Goal: Task Accomplishment & Management: Manage account settings

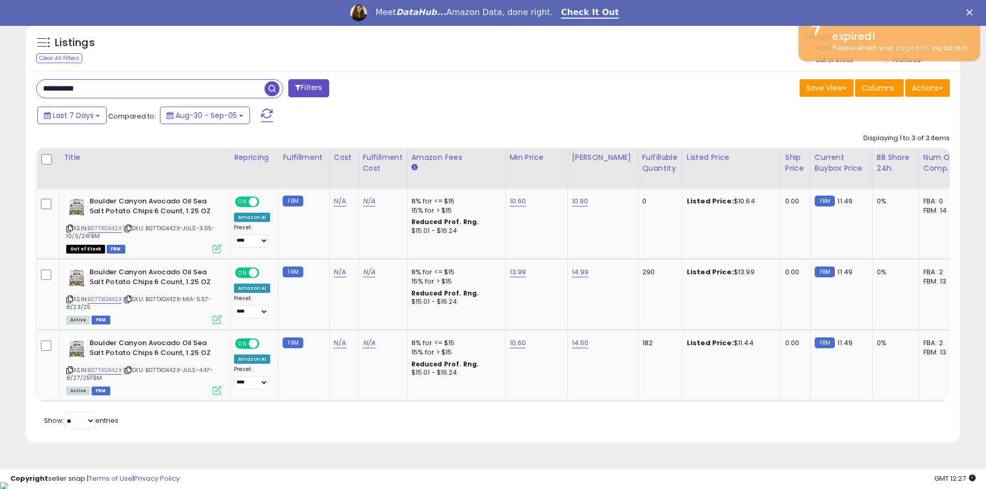
scroll to position [212, 542]
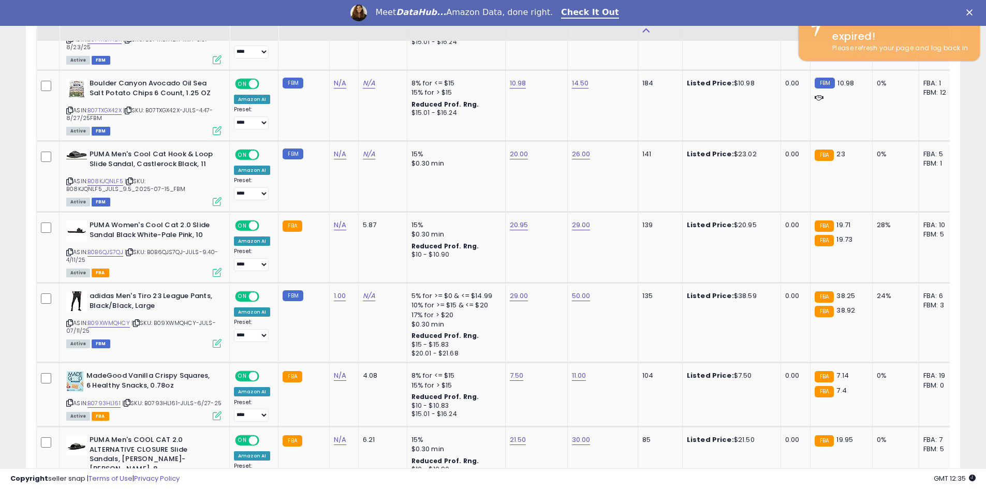
scroll to position [212, 542]
